Goal: Task Accomplishment & Management: Complete application form

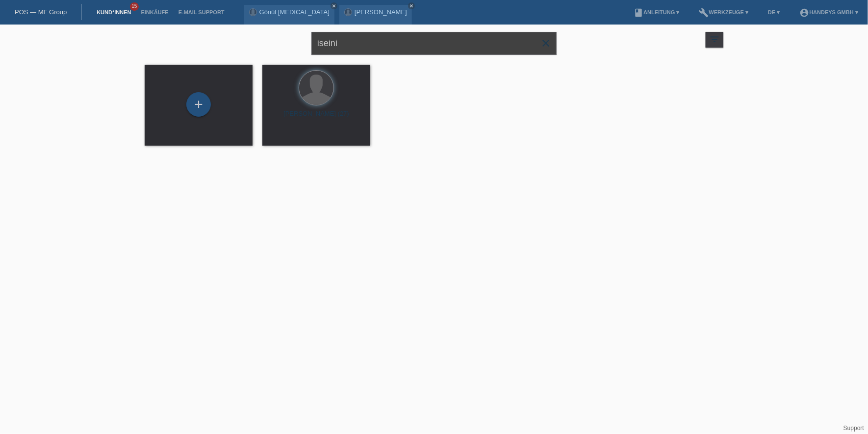
drag, startPoint x: 311, startPoint y: 45, endPoint x: 194, endPoint y: 37, distance: 116.5
click at [195, 37] on div "iseini close filter_list view_module Alle Kund*innen anzeigen star Markierte [P…" at bounding box center [434, 42] width 589 height 35
type input "puga"
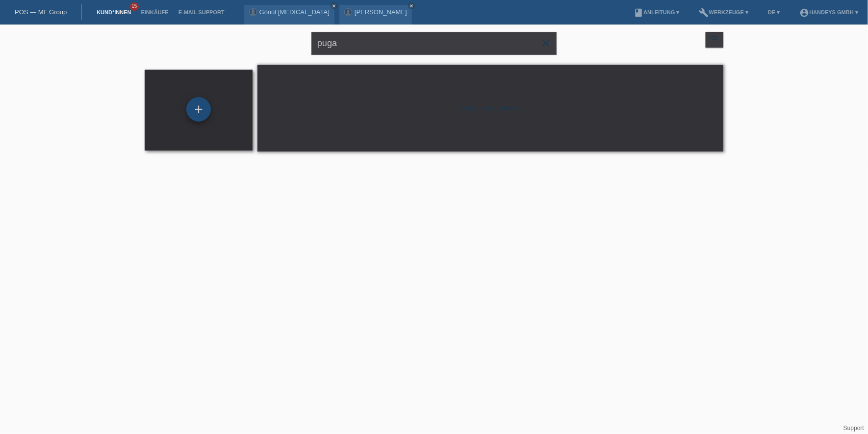
click at [210, 108] on div "+" at bounding box center [198, 109] width 25 height 25
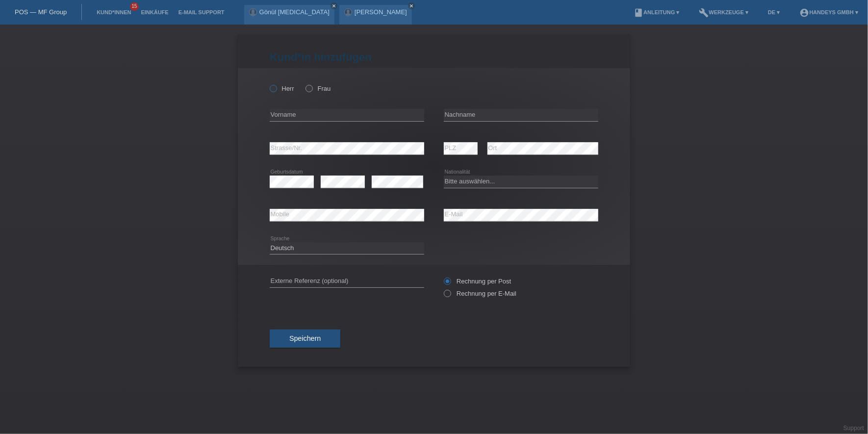
click at [282, 85] on label "Herr" at bounding box center [282, 88] width 25 height 7
click at [276, 85] on input "Herr" at bounding box center [273, 88] width 6 height 6
radio input "true"
click at [284, 113] on input "text" at bounding box center [347, 115] width 155 height 12
type input "Alejandro Nestor"
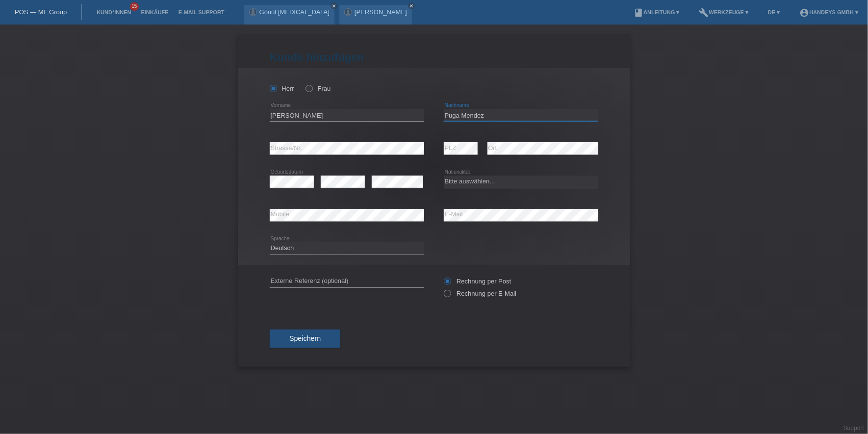
type input "Puga Mendez"
select select "CH"
type input "DERYA"
drag, startPoint x: 254, startPoint y: 287, endPoint x: 260, endPoint y: 292, distance: 7.7
click at [254, 287] on div "Kund*in hinzufügen Kunde hinzufügen Kundin hinzufügen Herr Frau Alejandro Nesto…" at bounding box center [434, 200] width 392 height 333
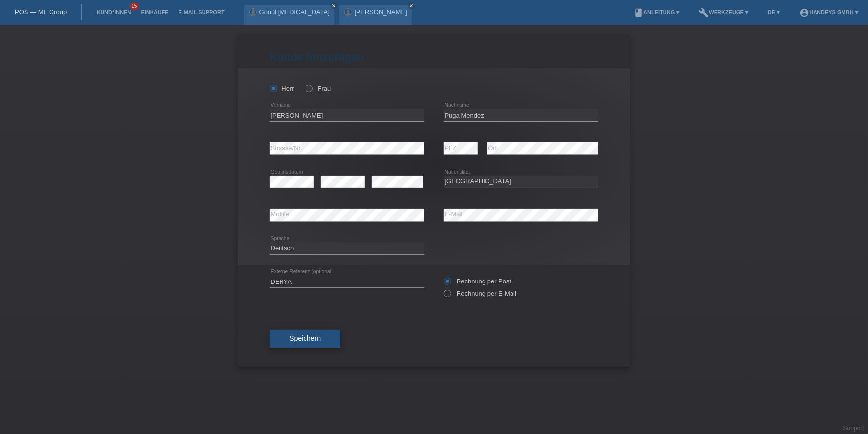
click at [317, 332] on button "Speichern" at bounding box center [305, 339] width 71 height 19
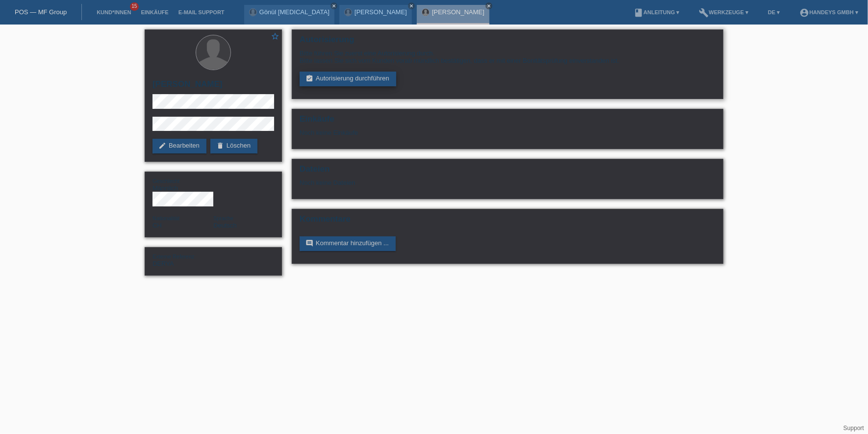
click at [335, 84] on link "assignment_turned_in Autorisierung durchführen" at bounding box center [348, 79] width 97 height 15
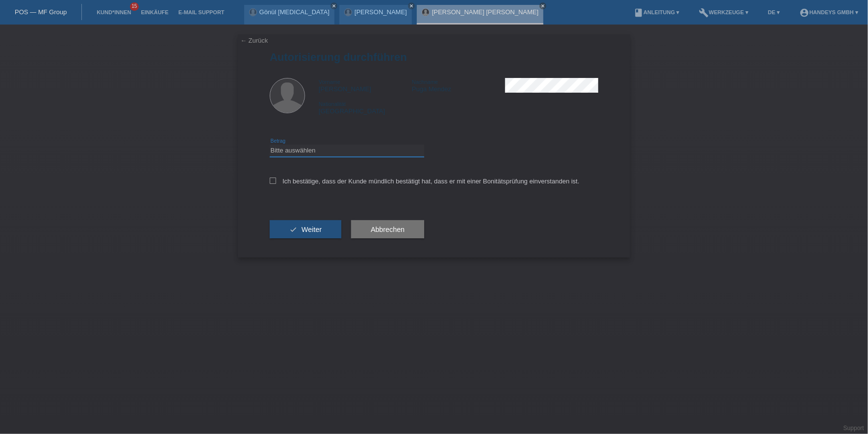
click at [317, 153] on select "Bitte auswählen CHF 1.00 - CHF 499.00 CHF 500.00 - CHF 1'999.00 CHF 2'000.00 - …" at bounding box center [347, 151] width 155 height 12
select select "3"
click at [270, 145] on select "Bitte auswählen CHF 1.00 - CHF 499.00 CHF 500.00 - CHF 1'999.00 CHF 2'000.00 - …" at bounding box center [347, 151] width 155 height 12
click at [322, 180] on label "Ich bestätige, dass der Kunde mündlich bestätigt hat, dass er mit einer Bonität…" at bounding box center [425, 181] width 310 height 7
click at [276, 180] on input "Ich bestätige, dass der Kunde mündlich bestätigt hat, dass er mit einer Bonität…" at bounding box center [273, 181] width 6 height 6
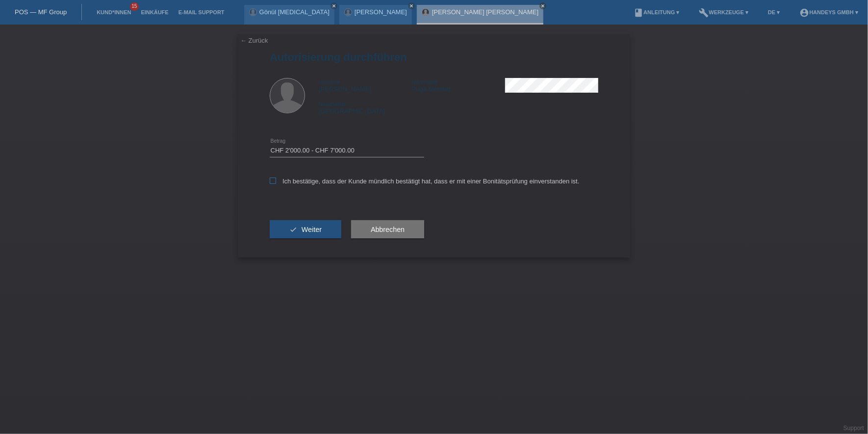
checkbox input "true"
click at [313, 226] on span "Weiter" at bounding box center [312, 230] width 20 height 8
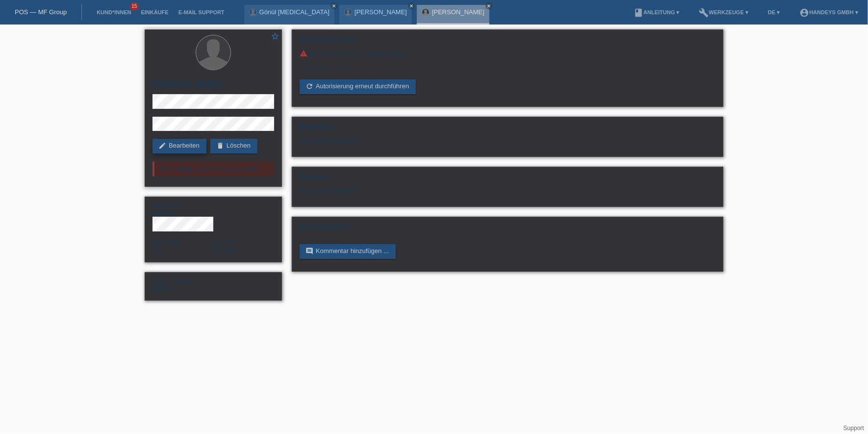
click at [181, 154] on link "edit Bearbeiten" at bounding box center [180, 146] width 54 height 15
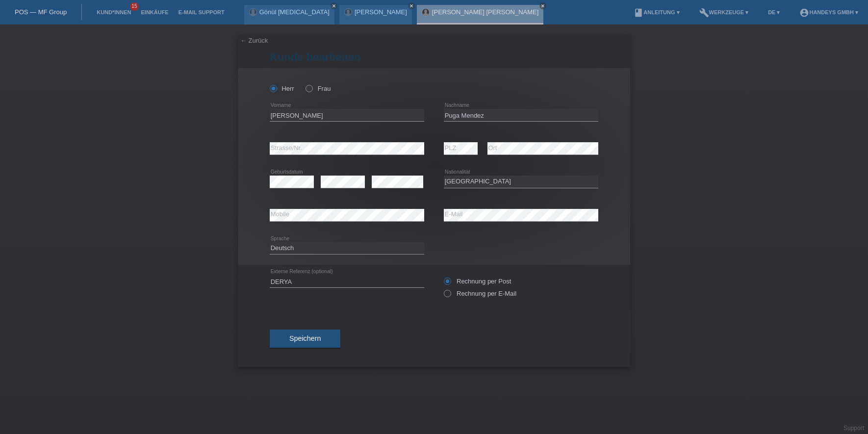
select select "CH"
drag, startPoint x: 352, startPoint y: 115, endPoint x: 214, endPoint y: 113, distance: 137.9
click at [214, 113] on div "← Zurück [PERSON_NAME] bearbeiten [PERSON_NAME] Frau [PERSON_NAME] error PLZ" at bounding box center [434, 230] width 868 height 410
drag, startPoint x: 506, startPoint y: 113, endPoint x: 424, endPoint y: 111, distance: 81.5
click at [424, 111] on div "Alejandro Nestor error Vorname Puga Mendez error Nachname" at bounding box center [434, 115] width 329 height 33
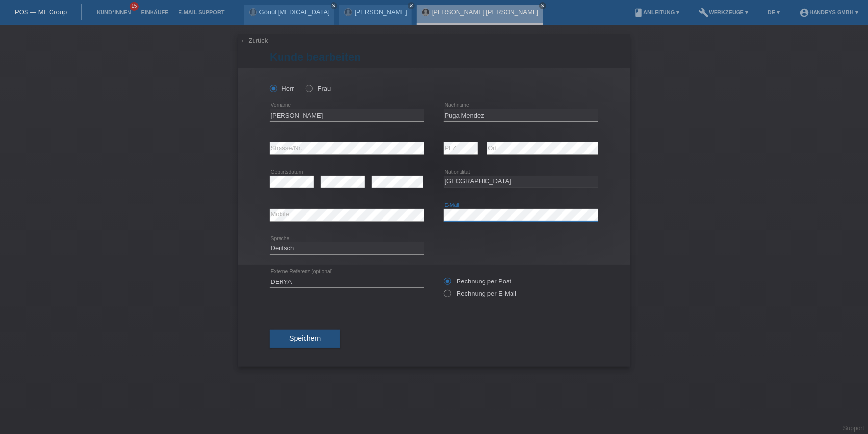
click at [407, 209] on div "error Mobile error E-Mail" at bounding box center [434, 215] width 329 height 33
click at [97, 10] on link "Kund*innen" at bounding box center [114, 12] width 44 height 6
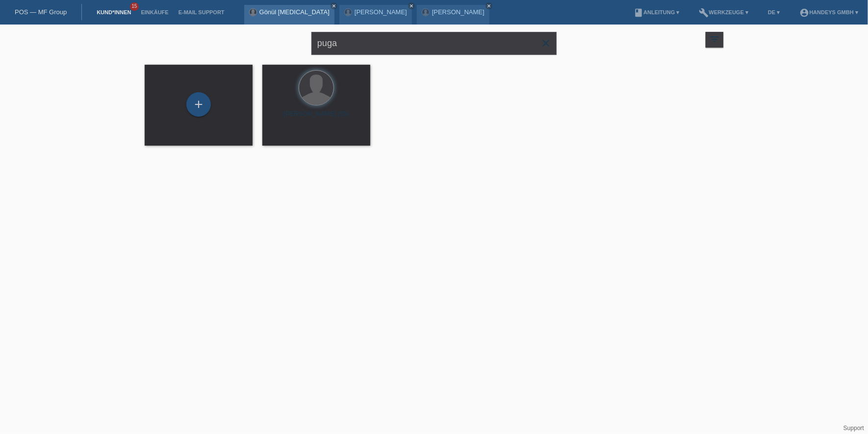
click at [268, 10] on link "Gönül [MEDICAL_DATA]" at bounding box center [295, 11] width 70 height 7
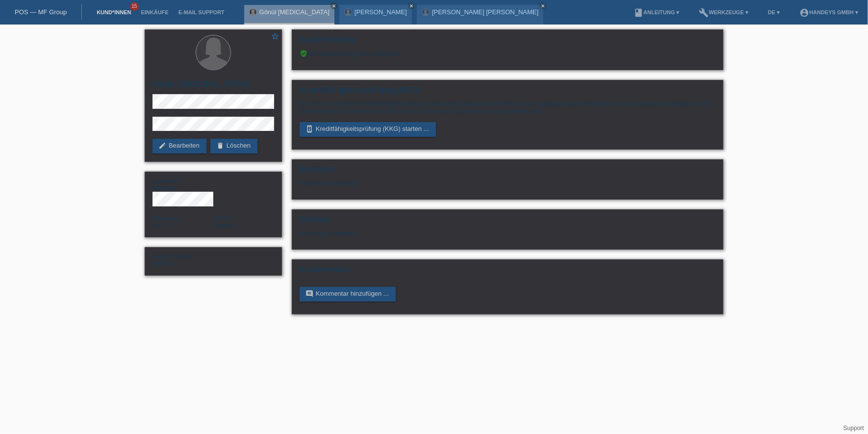
click at [108, 12] on link "Kund*innen" at bounding box center [114, 12] width 44 height 6
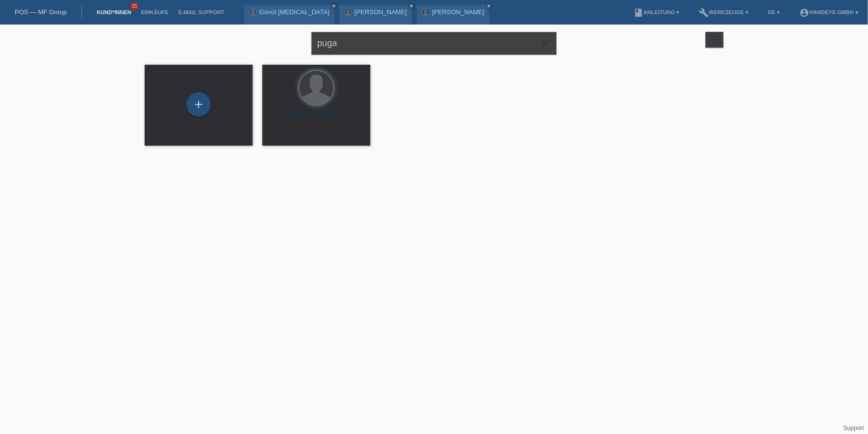
drag, startPoint x: 377, startPoint y: 43, endPoint x: 216, endPoint y: 32, distance: 160.8
click at [217, 32] on div "puga close filter_list view_module Alle Kund*innen anzeigen star Markierte [PER…" at bounding box center [434, 42] width 589 height 35
type input "ciampi"
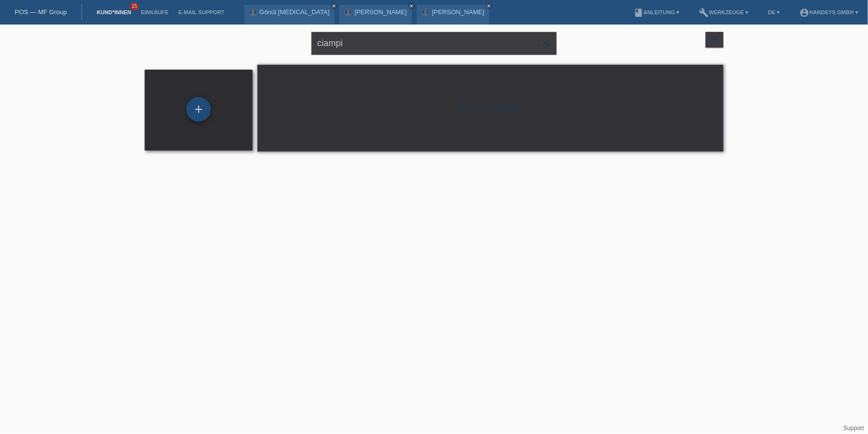
click at [200, 112] on div "+" at bounding box center [198, 109] width 25 height 25
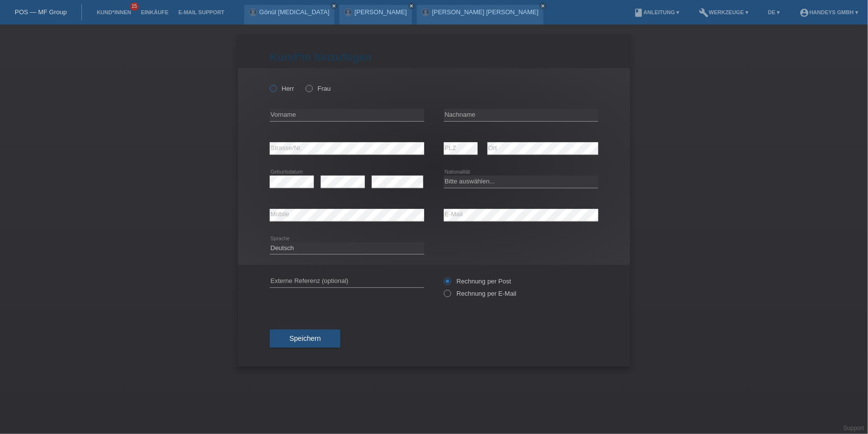
click at [289, 91] on label "Herr" at bounding box center [282, 88] width 25 height 7
click at [276, 91] on input "Herr" at bounding box center [273, 88] width 6 height 6
radio input "true"
click at [270, 111] on input "text" at bounding box center [347, 115] width 155 height 12
type input "[PERSON_NAME]"
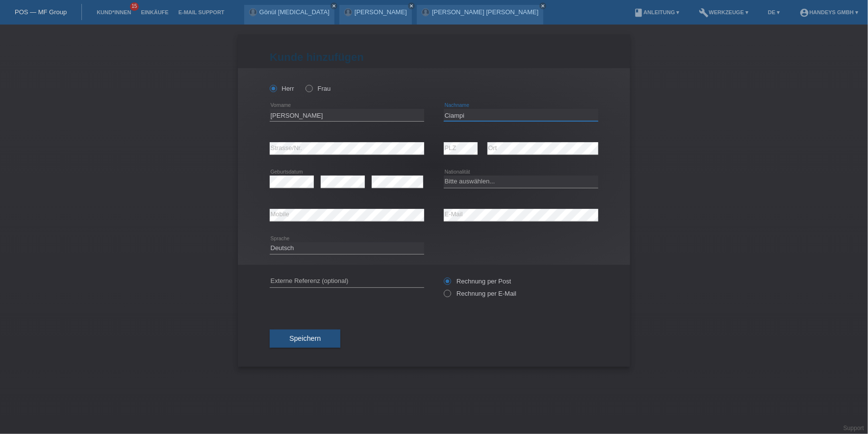
type input "Ciampi"
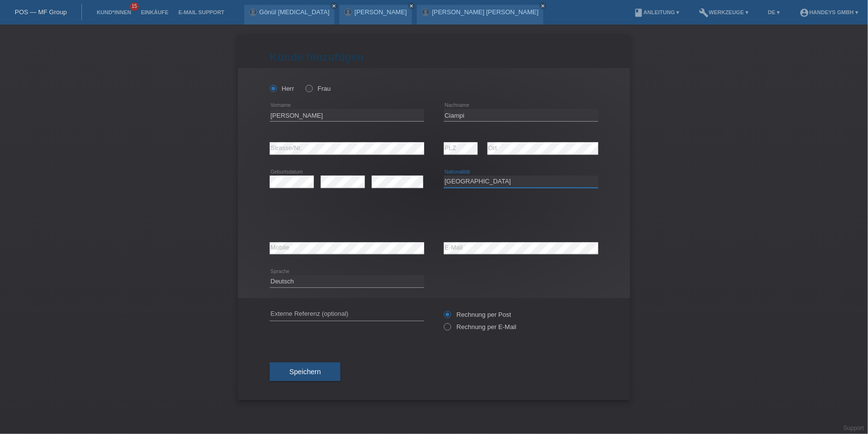
select select "IT"
select select "B"
click at [479, 214] on select "Tag 01 02 03 04 05 06 07 08 09 10 11" at bounding box center [466, 215] width 44 height 12
select select "01"
click at [444, 209] on select "Tag 01 02 03 04 05 06 07 08 09 10 11" at bounding box center [466, 215] width 44 height 12
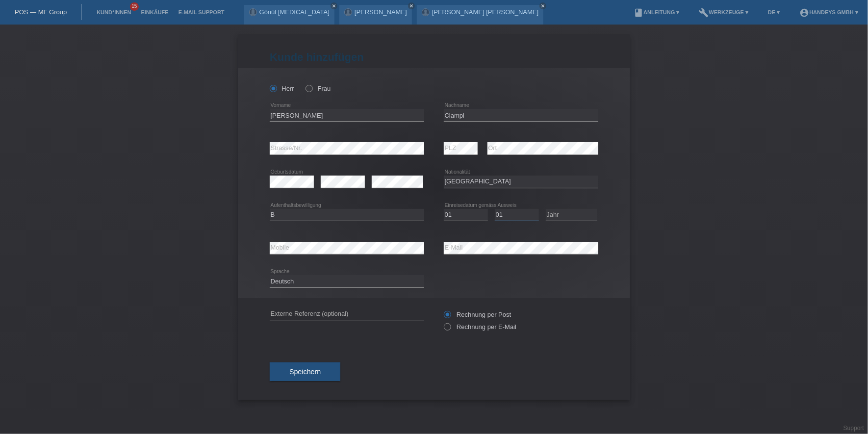
select select "07"
select select "2022"
click at [304, 240] on div "error Mobile" at bounding box center [347, 248] width 155 height 33
click at [309, 313] on input "text" at bounding box center [347, 315] width 155 height 12
type input "DERYA"
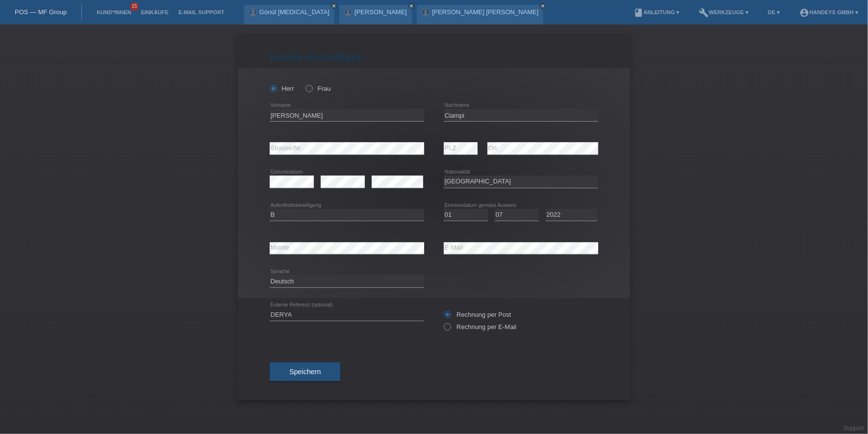
click at [299, 357] on div "Speichern" at bounding box center [434, 371] width 329 height 57
click at [298, 368] on span "Speichern" at bounding box center [304, 372] width 31 height 8
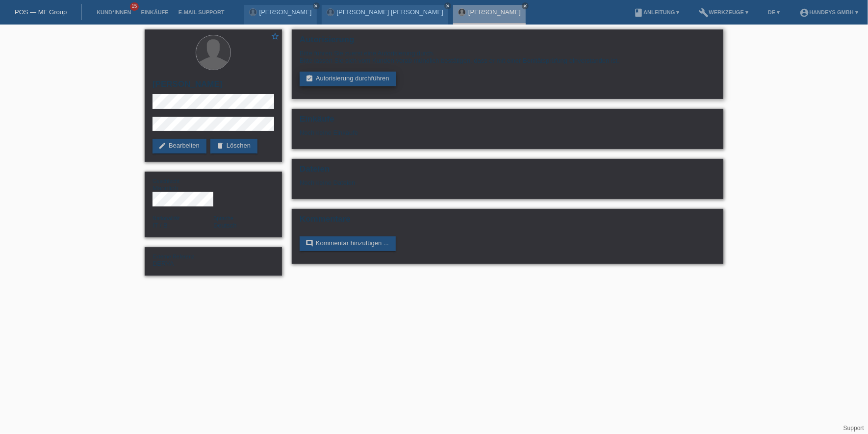
click at [355, 78] on link "assignment_turned_in Autorisierung durchführen" at bounding box center [348, 79] width 97 height 15
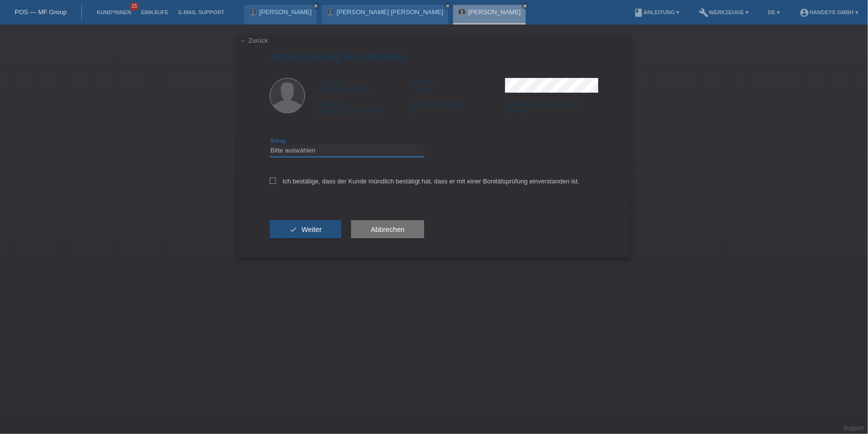
drag, startPoint x: 308, startPoint y: 150, endPoint x: 309, endPoint y: 156, distance: 6.9
click at [308, 150] on select "Bitte auswählen CHF 1.00 - CHF 499.00 CHF 500.00 - CHF 1'999.00 CHF 2'000.00 - …" at bounding box center [347, 151] width 155 height 12
select select "3"
click at [270, 145] on select "Bitte auswählen CHF 1.00 - CHF 499.00 CHF 500.00 - CHF 1'999.00 CHF 2'000.00 - …" at bounding box center [347, 151] width 155 height 12
click at [314, 150] on select "Bitte auswählen CHF 1.00 - CHF 499.00 CHF 500.00 - CHF 1'999.00 CHF 2'000.00 - …" at bounding box center [347, 151] width 155 height 12
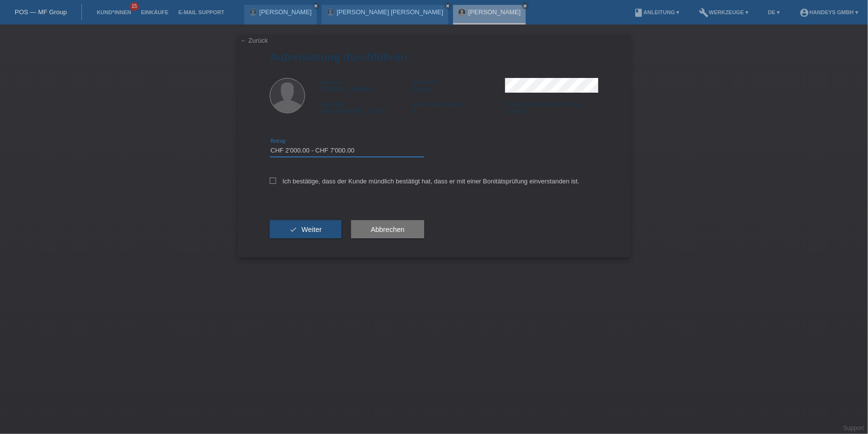
click at [270, 145] on select "Bitte auswählen CHF 1.00 - CHF 499.00 CHF 500.00 - CHF 1'999.00 CHF 2'000.00 - …" at bounding box center [347, 151] width 155 height 12
click at [300, 178] on label "Ich bestätige, dass der Kunde mündlich bestätigt hat, dass er mit einer Bonität…" at bounding box center [425, 181] width 310 height 7
click at [276, 178] on input "Ich bestätige, dass der Kunde mündlich bestätigt hat, dass er mit einer Bonität…" at bounding box center [273, 181] width 6 height 6
checkbox input "true"
click at [298, 234] on button "check Weiter" at bounding box center [306, 229] width 72 height 19
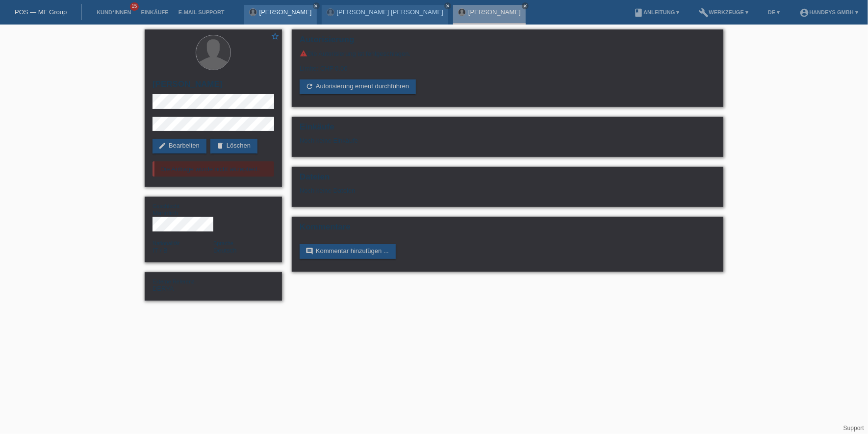
click at [268, 13] on link "[PERSON_NAME]" at bounding box center [286, 11] width 52 height 7
click at [184, 146] on link "edit Bearbeiten" at bounding box center [180, 146] width 54 height 15
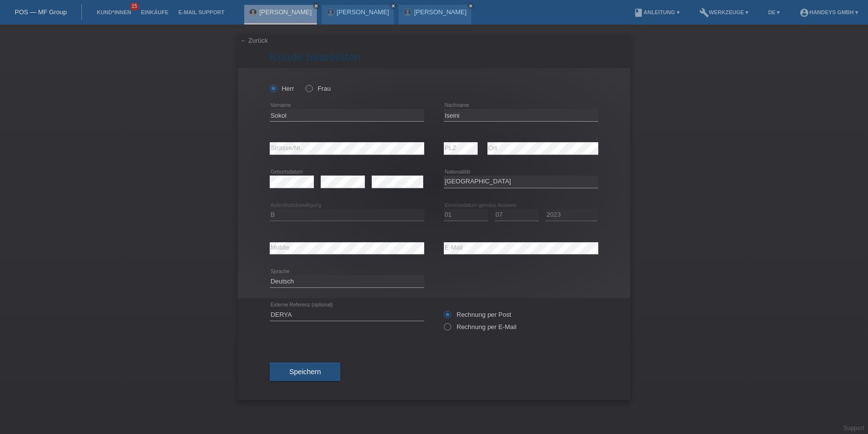
select select "IT"
select select "B"
select select "01"
select select "07"
select select "2023"
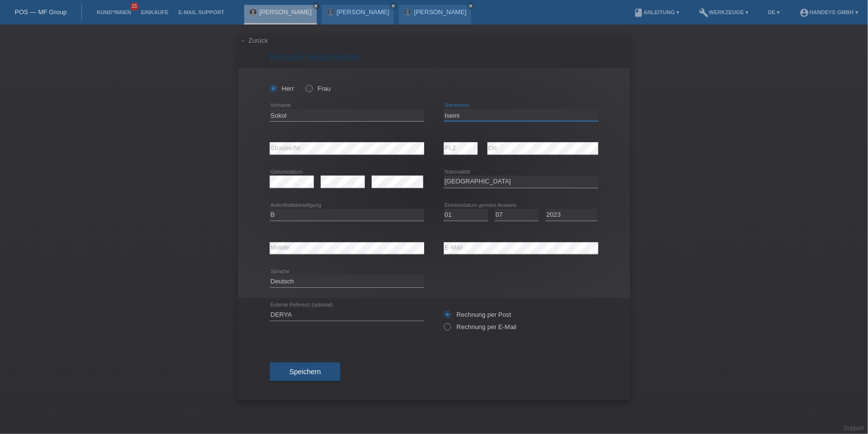
click at [453, 112] on input "Iseini" at bounding box center [521, 115] width 155 height 12
click at [52, 7] on div "POS — MF Group" at bounding box center [41, 12] width 82 height 16
click at [105, 9] on link "Kund*innen" at bounding box center [114, 12] width 44 height 6
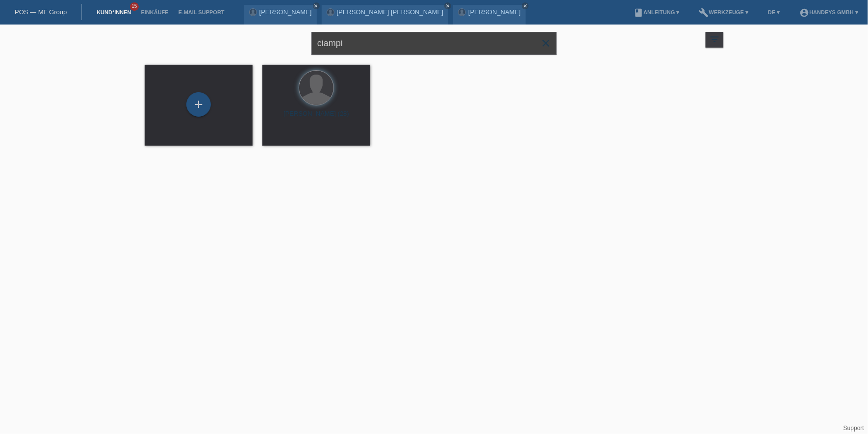
drag, startPoint x: 400, startPoint y: 45, endPoint x: 236, endPoint y: 49, distance: 164.4
click at [236, 49] on div "[PERSON_NAME] close filter_list view_module Alle Kund*innen anzeigen star Marki…" at bounding box center [434, 42] width 589 height 35
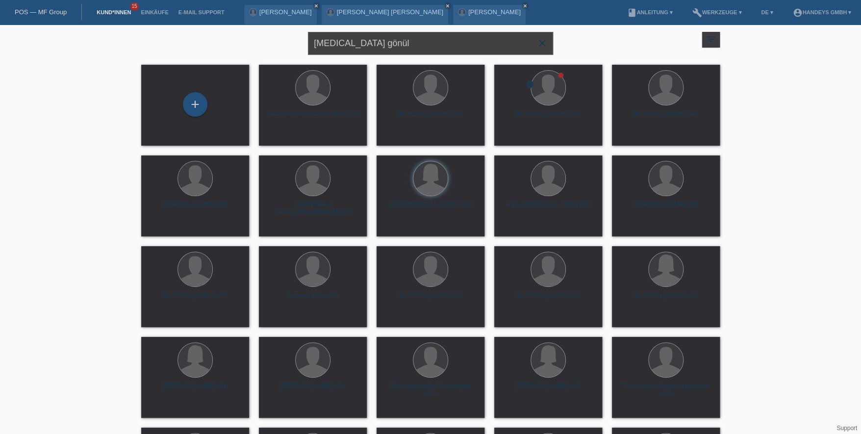
type input "[MEDICAL_DATA] gönül"
click at [294, 137] on span "Anzeigen" at bounding box center [287, 136] width 26 height 7
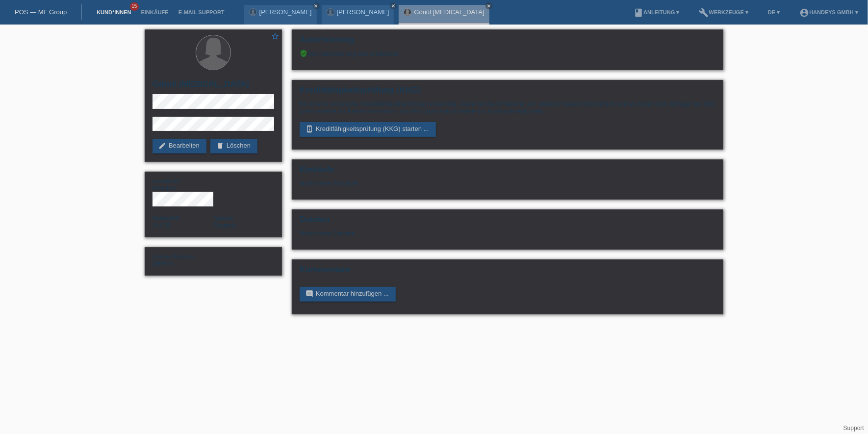
click at [108, 9] on link "Kund*innen" at bounding box center [114, 12] width 44 height 6
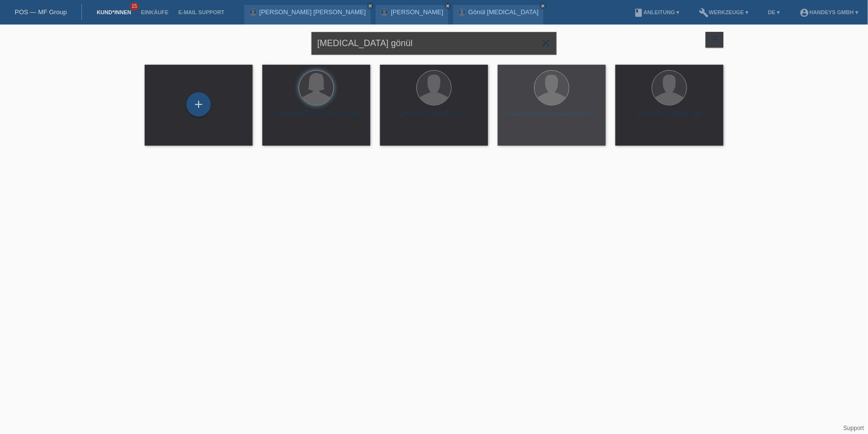
drag, startPoint x: 386, startPoint y: 40, endPoint x: 251, endPoint y: 39, distance: 134.4
click at [251, 39] on div "[MEDICAL_DATA] gönül close filter_list view_module Alle Kund*innen anzeigen sta…" at bounding box center [434, 42] width 589 height 35
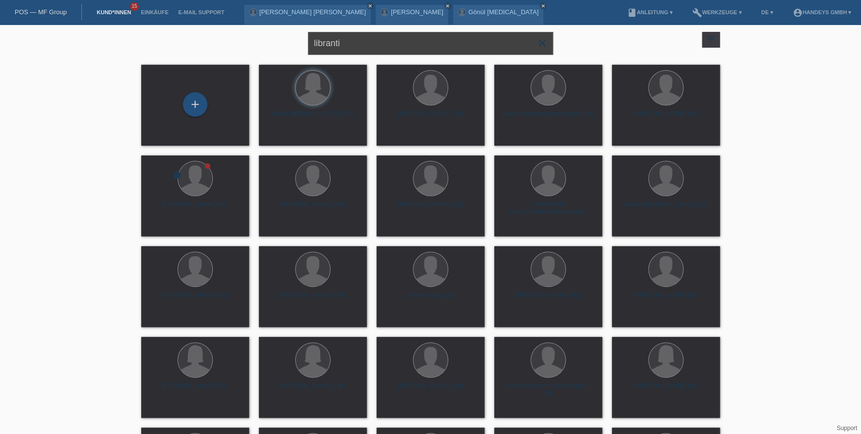
type input "libranti"
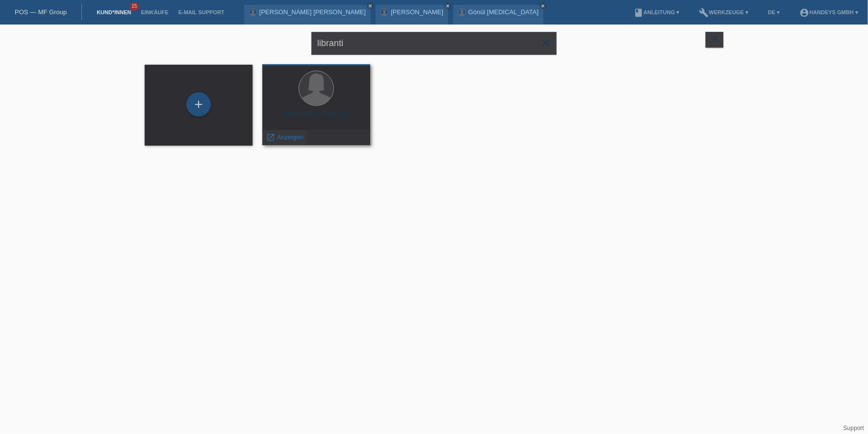
click at [289, 138] on span "Anzeigen" at bounding box center [290, 136] width 26 height 7
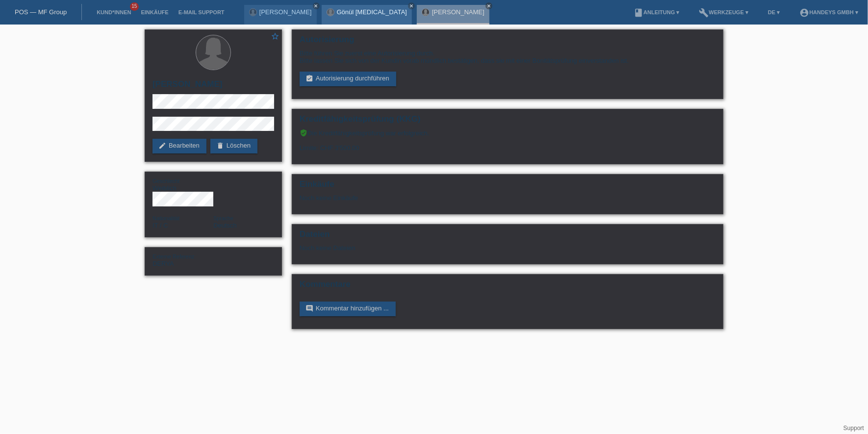
click at [327, 8] on div at bounding box center [331, 12] width 8 height 8
click at [337, 13] on link "Gönül [MEDICAL_DATA]" at bounding box center [372, 11] width 70 height 7
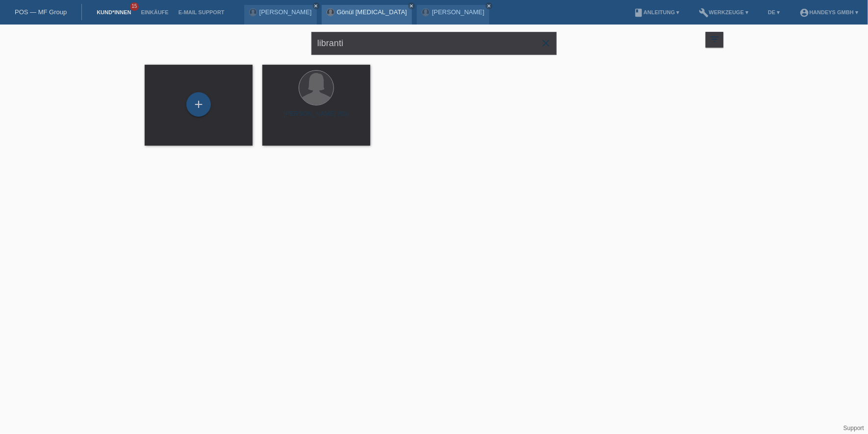
click at [350, 10] on div "Gönül [MEDICAL_DATA] close" at bounding box center [367, 15] width 90 height 20
click at [337, 12] on link "Gönül [MEDICAL_DATA]" at bounding box center [372, 11] width 70 height 7
